Goal: Task Accomplishment & Management: Use online tool/utility

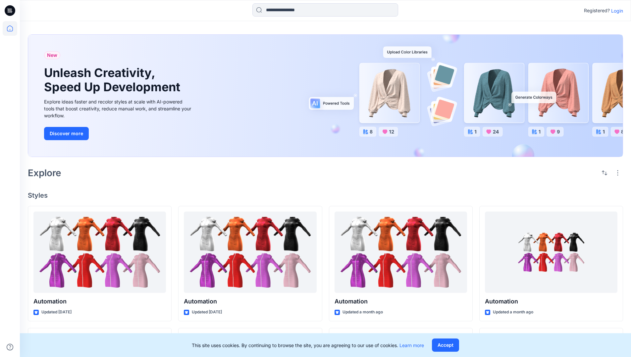
click at [615, 11] on p "Login" at bounding box center [617, 10] width 12 height 7
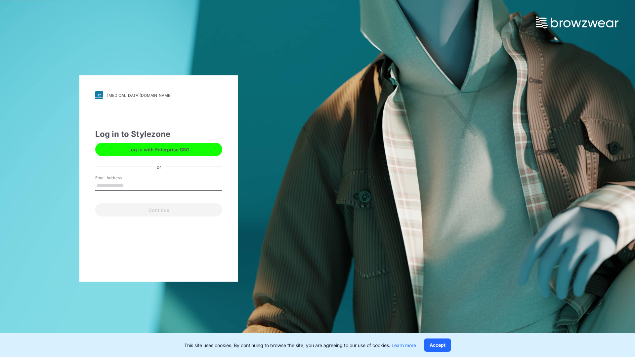
click at [131, 185] on input "Email Address" at bounding box center [158, 186] width 127 height 10
type input "**********"
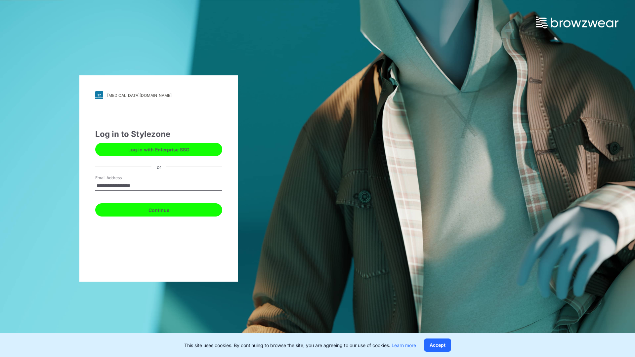
click at [166, 209] on button "Continue" at bounding box center [158, 210] width 127 height 13
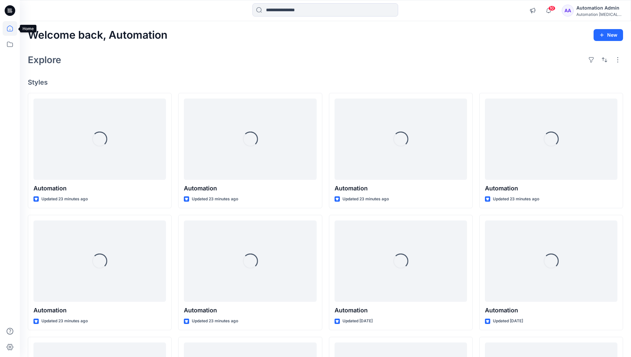
click at [13, 28] on icon at bounding box center [10, 28] width 6 height 6
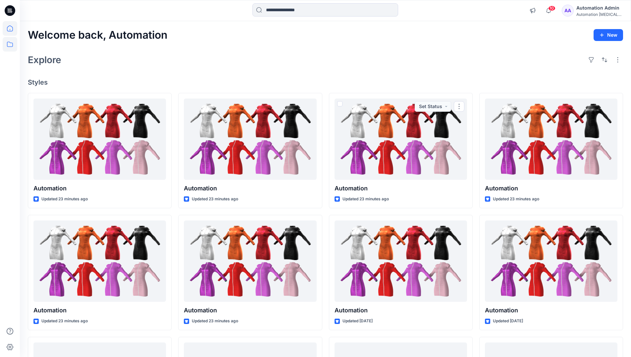
click at [8, 48] on icon at bounding box center [10, 44] width 15 height 15
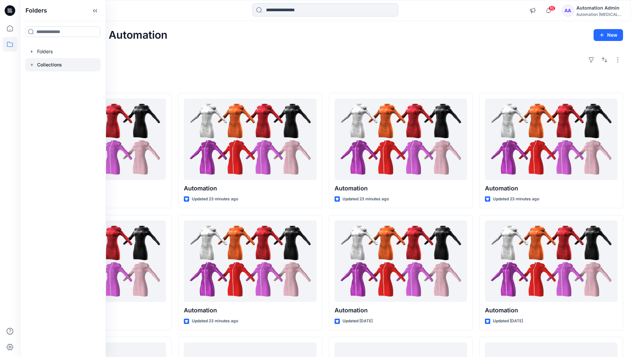
click at [31, 64] on rect at bounding box center [32, 65] width 2 height 2
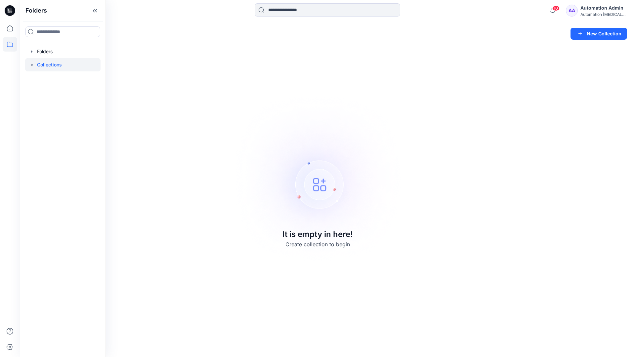
click at [43, 63] on p "Collections" at bounding box center [49, 65] width 25 height 8
click at [5, 43] on icon at bounding box center [10, 44] width 15 height 15
click at [595, 37] on button "New Collection" at bounding box center [599, 34] width 57 height 12
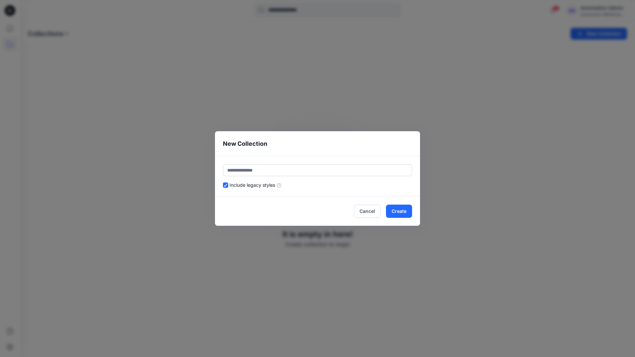
click at [280, 168] on input "text" at bounding box center [317, 170] width 189 height 12
type input "**********"
click at [398, 211] on button "Create" at bounding box center [399, 211] width 26 height 13
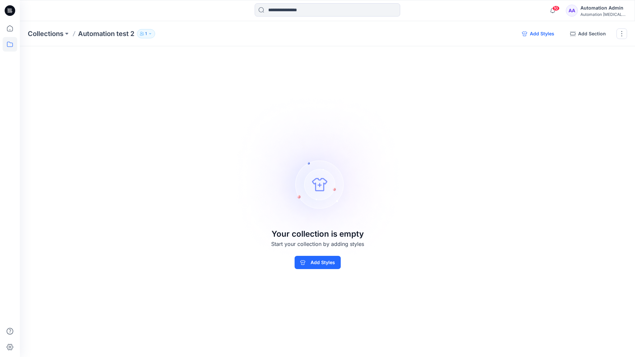
click at [538, 34] on button "Add Styles" at bounding box center [538, 33] width 43 height 11
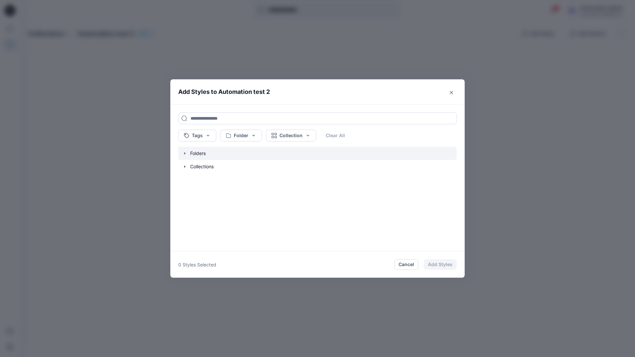
click at [185, 155] on icon "button" at bounding box center [184, 153] width 5 height 5
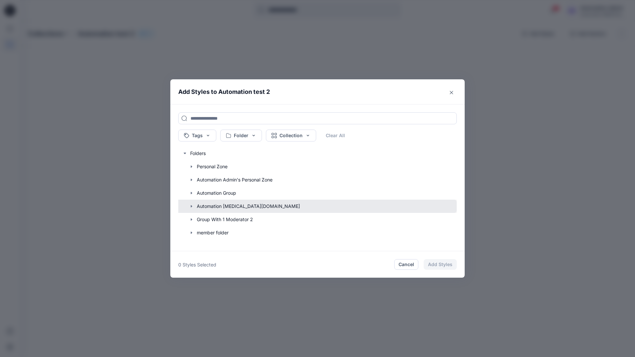
click at [211, 207] on button "button" at bounding box center [314, 206] width 285 height 13
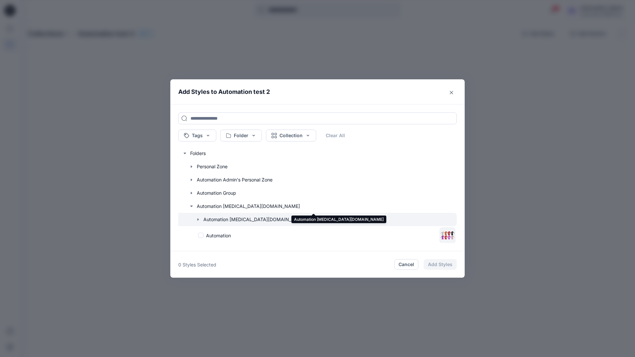
click at [199, 220] on icon "button" at bounding box center [198, 219] width 5 height 5
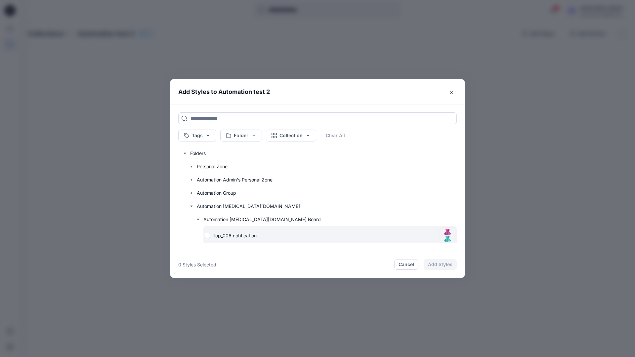
click at [208, 237] on div "Top_006 notification" at bounding box center [321, 235] width 232 height 7
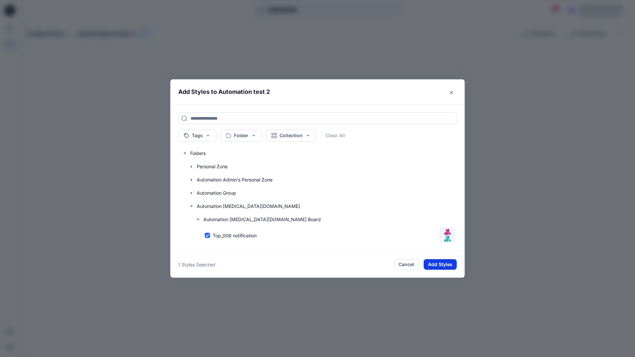
click at [435, 261] on button "Add Styles" at bounding box center [440, 264] width 33 height 11
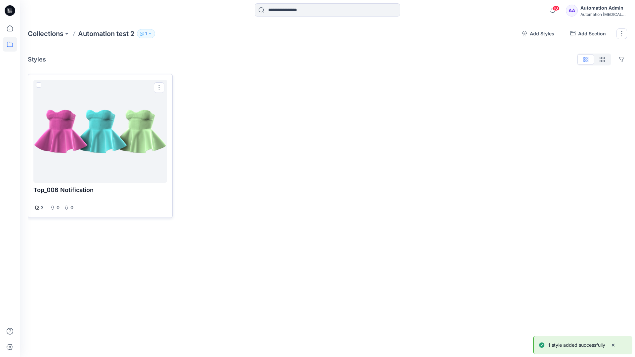
click at [124, 134] on div at bounding box center [100, 131] width 128 height 98
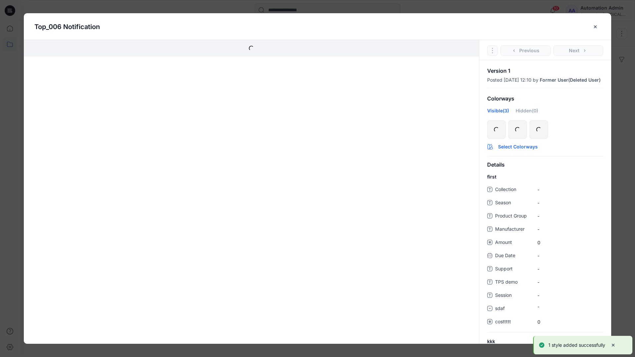
click at [518, 151] on button "Select Colorways" at bounding box center [546, 145] width 132 height 11
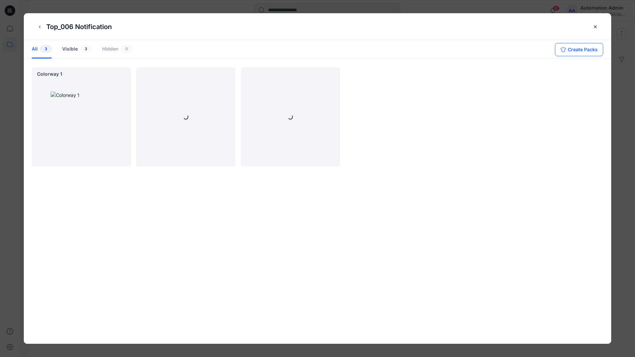
click at [574, 48] on button "Create Packs" at bounding box center [579, 49] width 48 height 13
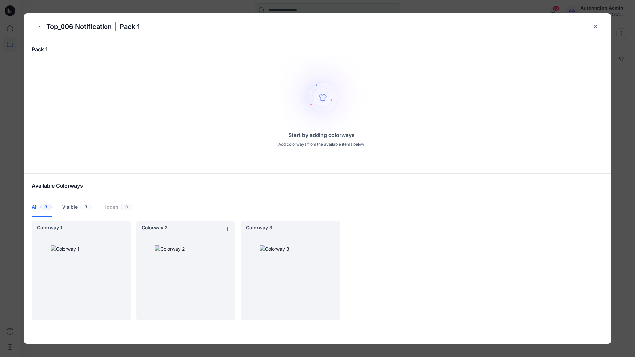
click at [122, 227] on icon "add colorway" at bounding box center [122, 229] width 5 height 5
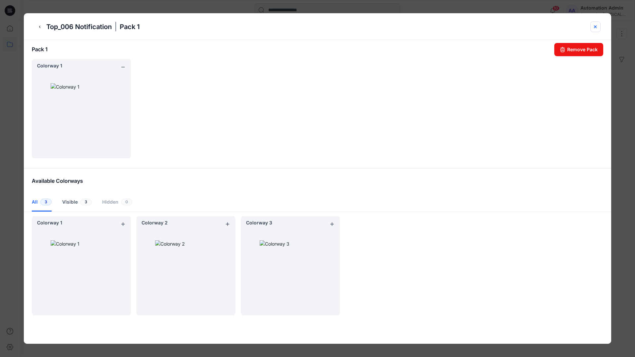
click at [596, 28] on icon "close-btn" at bounding box center [595, 26] width 5 height 5
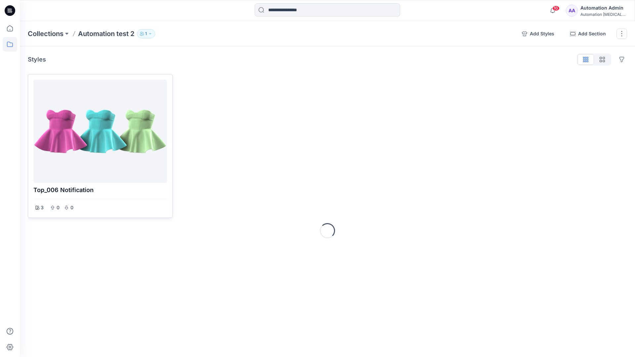
click at [96, 151] on div at bounding box center [100, 131] width 128 height 98
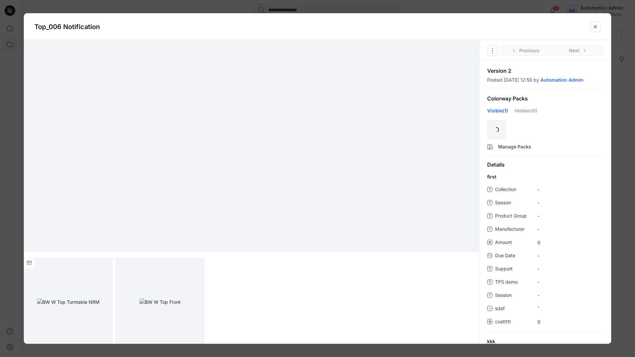
click at [593, 27] on icon "close-btn" at bounding box center [595, 26] width 5 height 5
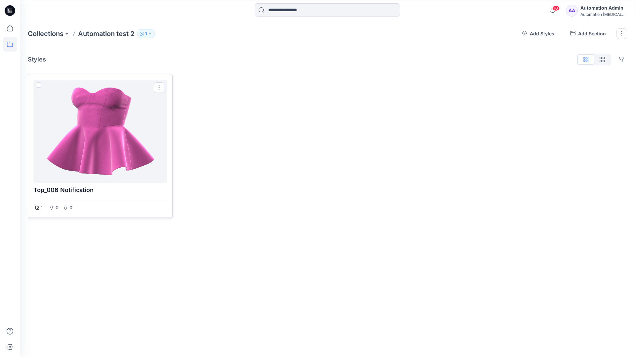
click at [98, 109] on div at bounding box center [100, 131] width 128 height 98
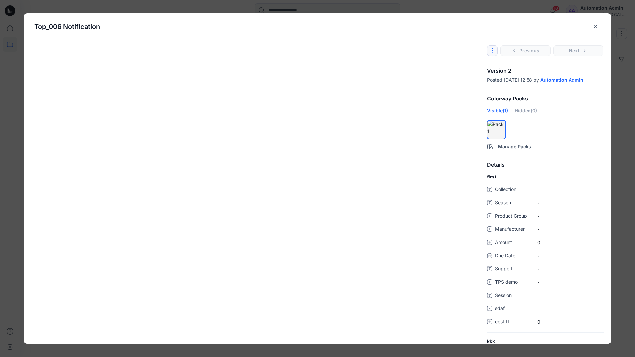
click at [494, 49] on icon "Options" at bounding box center [492, 50] width 5 height 5
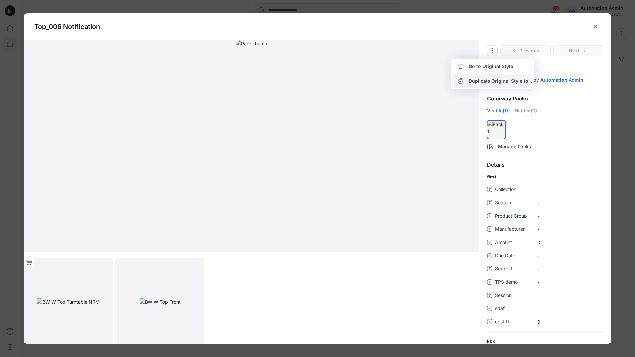
click at [492, 80] on button "Duplicate Original Style to..." at bounding box center [493, 80] width 80 height 13
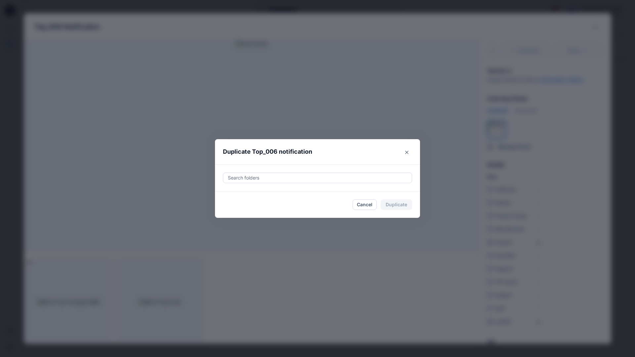
click at [306, 177] on div at bounding box center [317, 178] width 181 height 8
click at [408, 151] on icon "Close" at bounding box center [406, 152] width 3 height 3
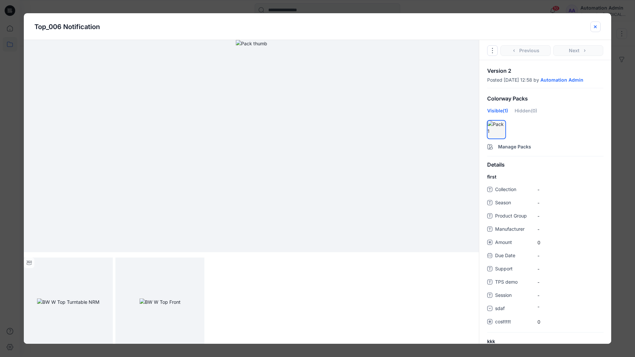
click at [596, 29] on icon "close-btn" at bounding box center [595, 26] width 5 height 5
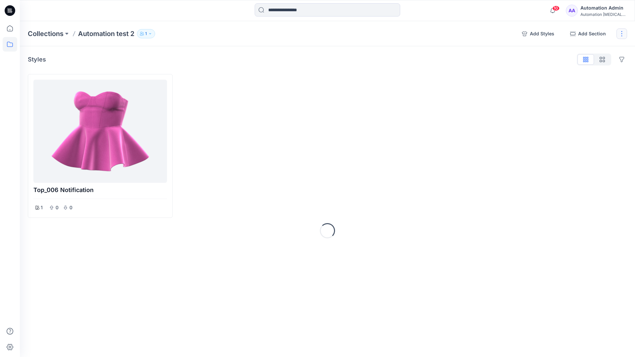
click at [620, 34] on button "button" at bounding box center [622, 33] width 11 height 11
click at [584, 95] on button "Delete Collection" at bounding box center [590, 94] width 71 height 12
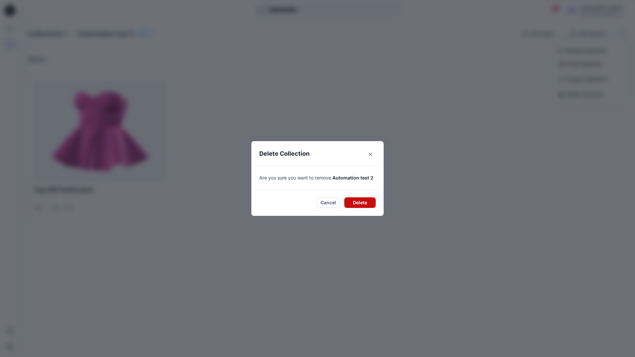
click at [367, 198] on button "Delete" at bounding box center [360, 203] width 31 height 11
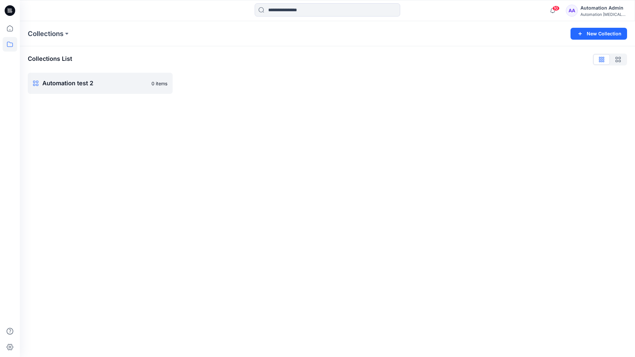
click at [599, 11] on div "Automation Admin" at bounding box center [604, 8] width 46 height 8
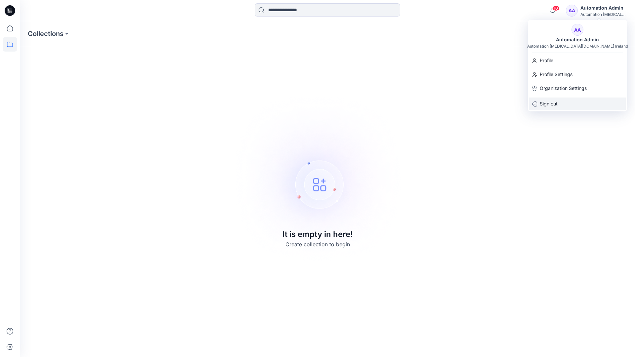
click at [558, 102] on div "Sign out" at bounding box center [578, 104] width 97 height 13
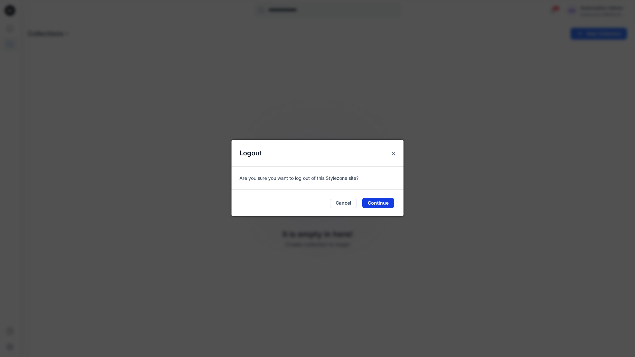
click at [377, 205] on button "Continue" at bounding box center [378, 203] width 32 height 11
